Goal: Browse casually

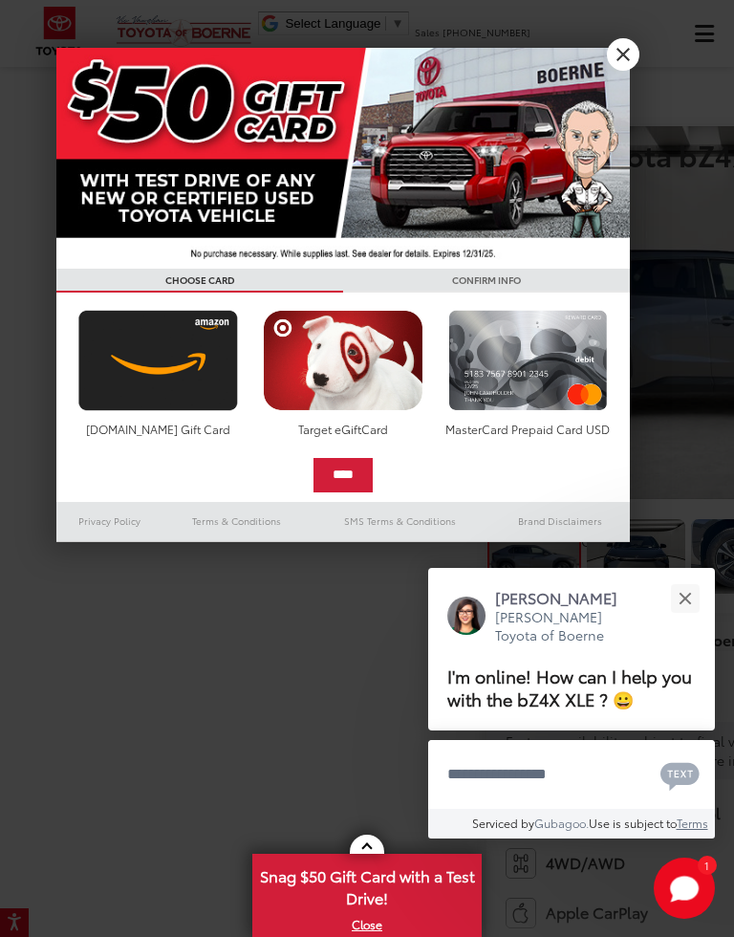
click at [699, 606] on button "Close" at bounding box center [685, 598] width 41 height 41
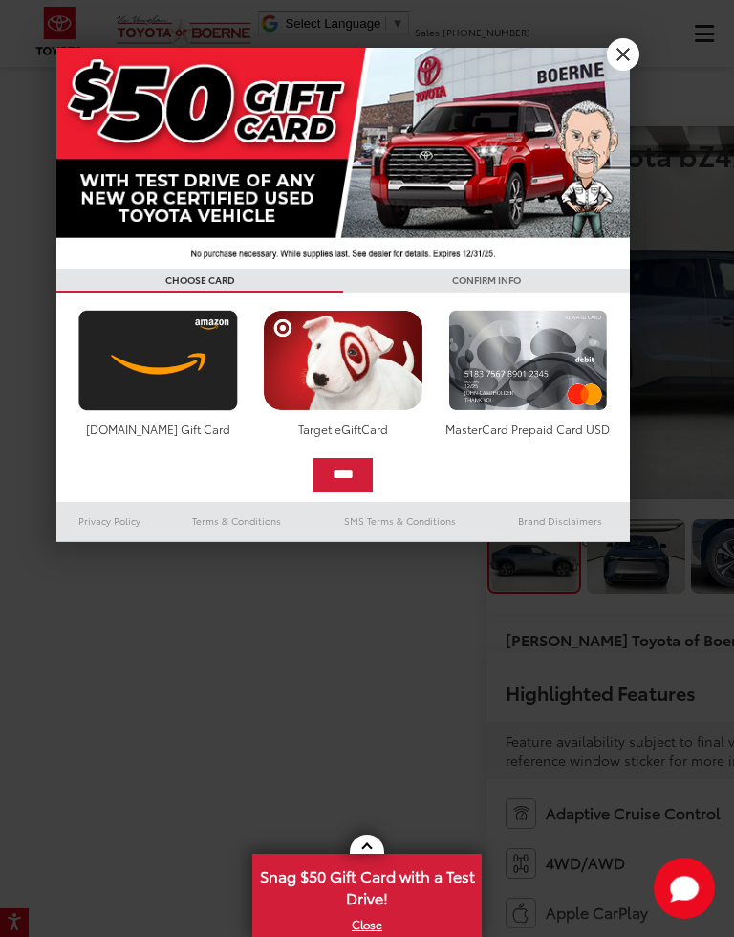
click at [631, 57] on link "X" at bounding box center [623, 54] width 33 height 33
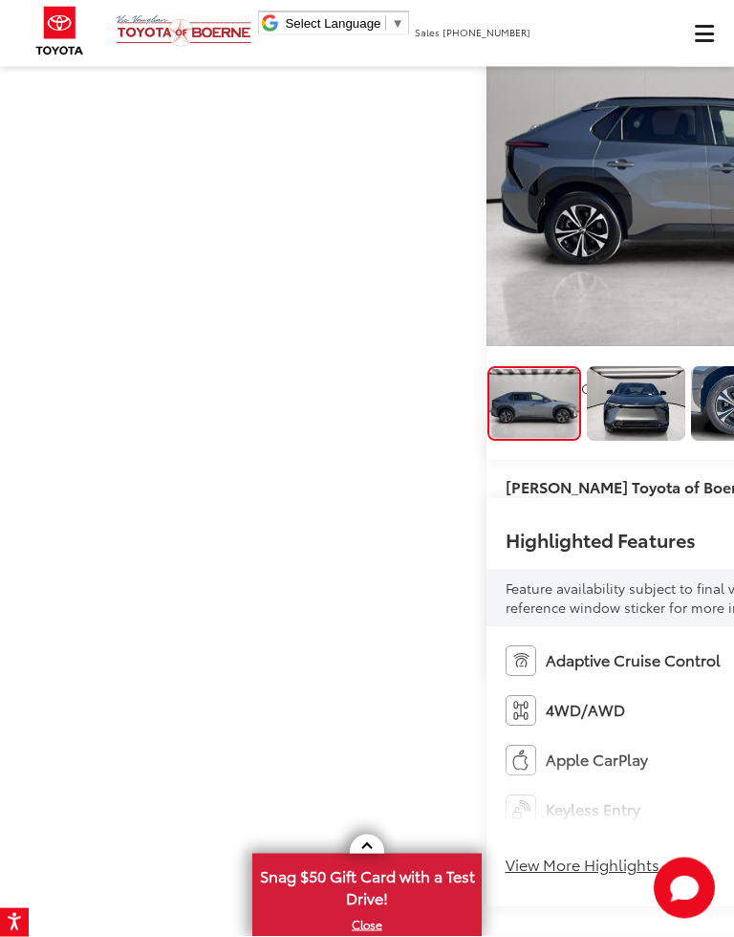
scroll to position [128, 0]
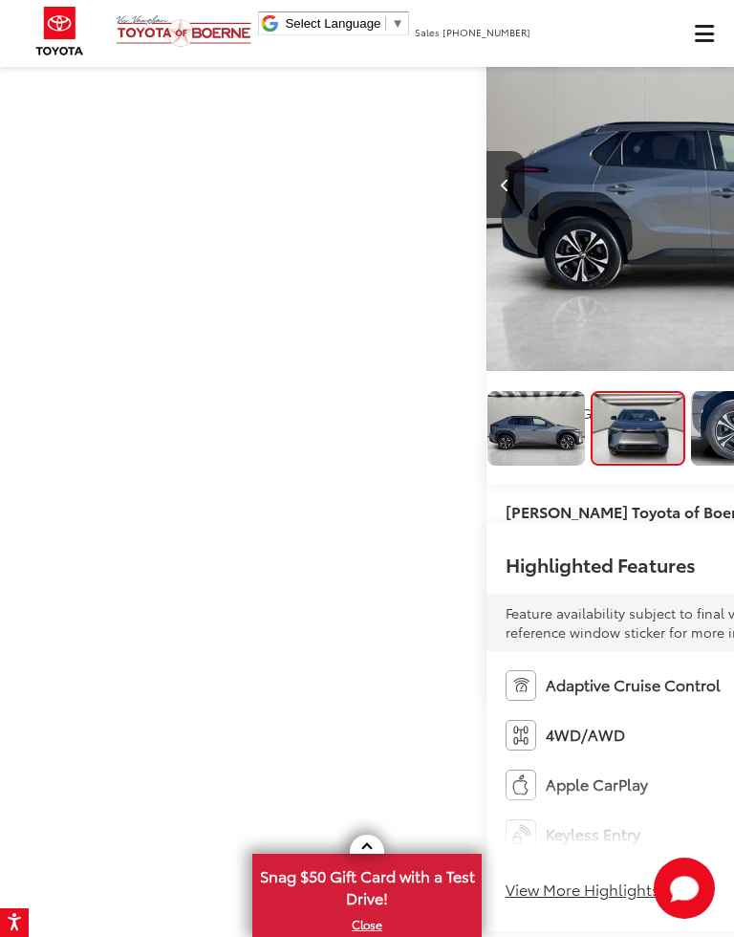
scroll to position [0, 734]
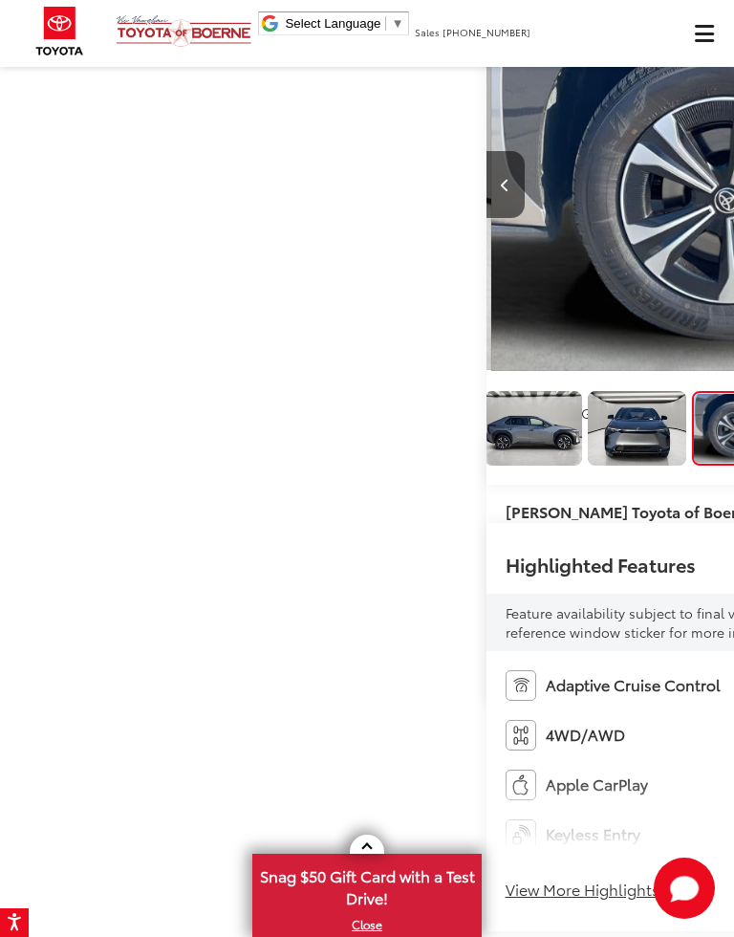
scroll to position [0, 11]
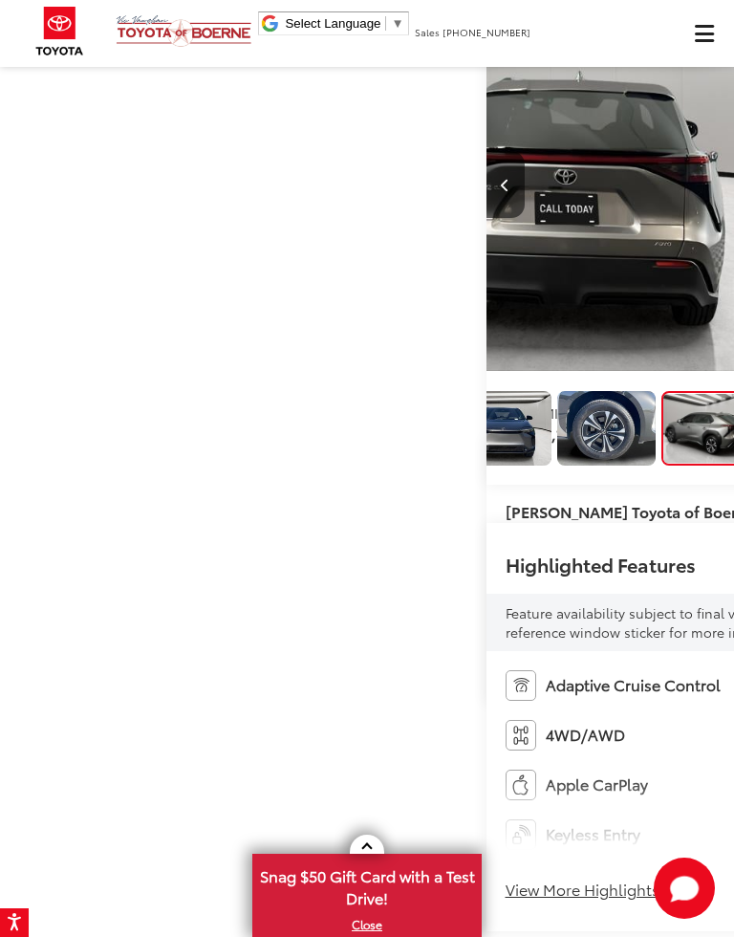
scroll to position [0, 2203]
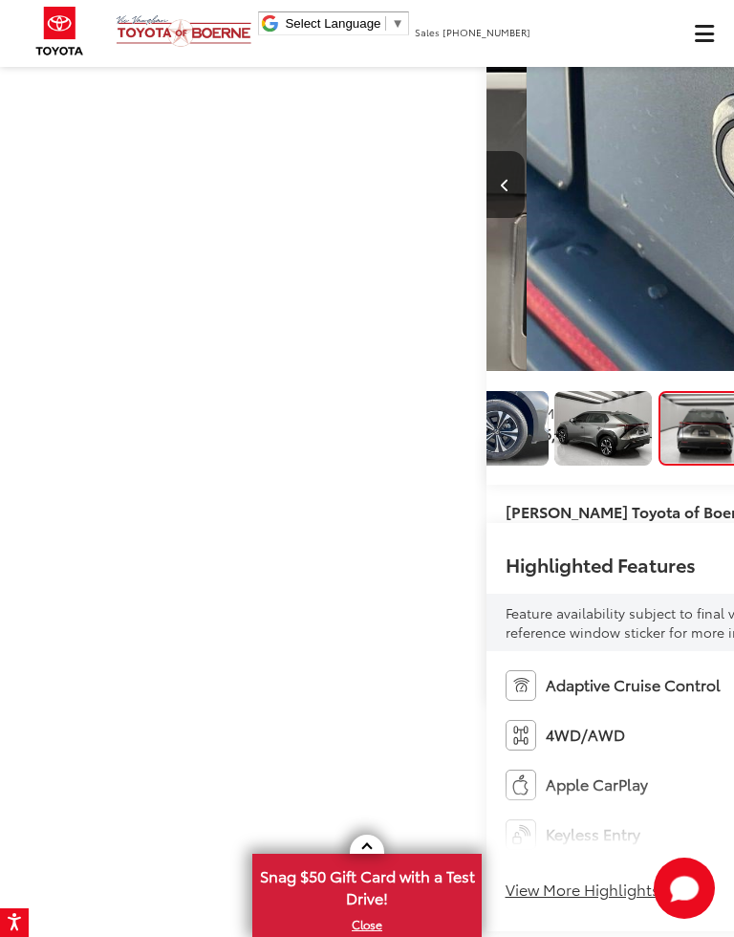
scroll to position [0, 320]
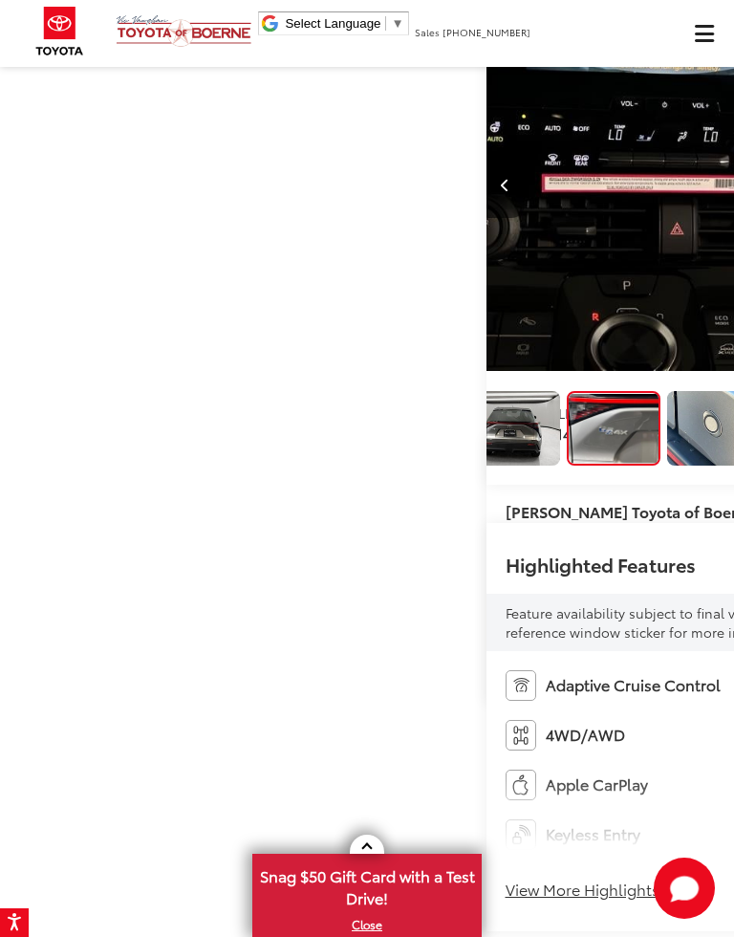
scroll to position [0, 3672]
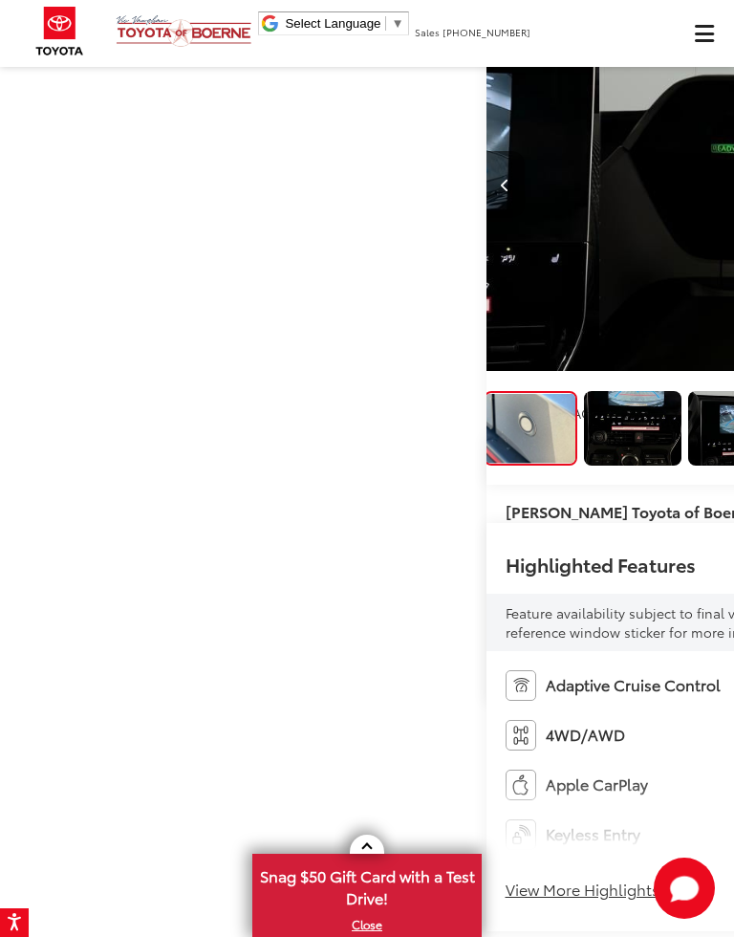
scroll to position [0, 4406]
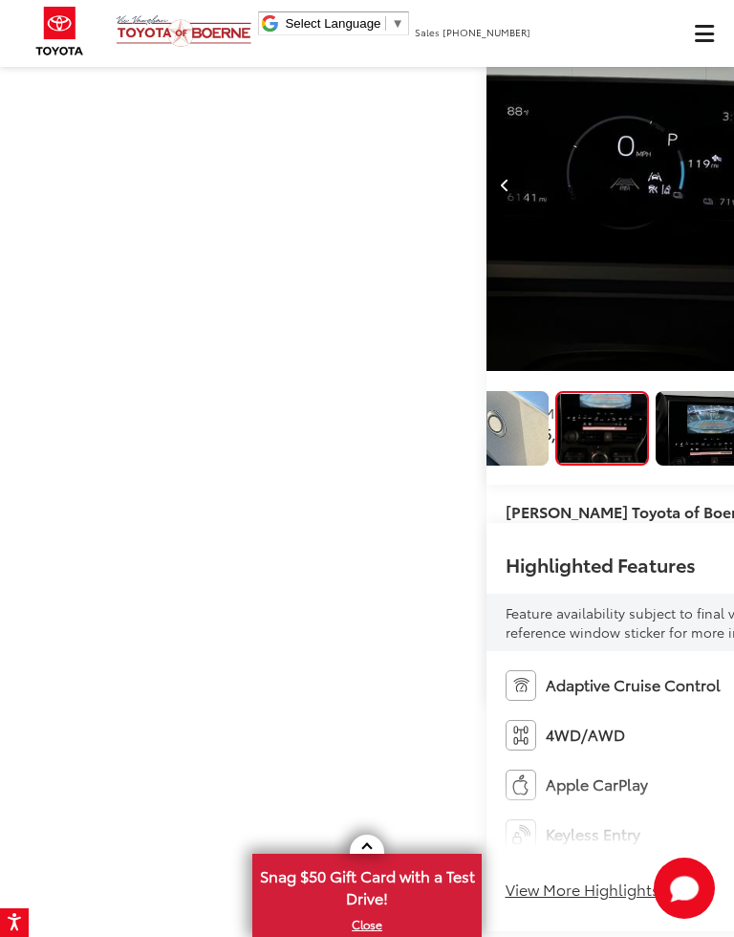
scroll to position [0, 0]
